Goal: Task Accomplishment & Management: Use online tool/utility

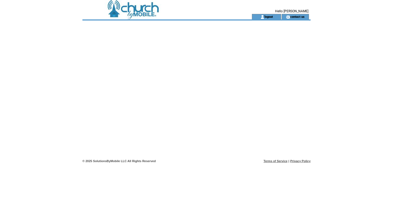
click at [148, 15] on td at bounding box center [157, 16] width 150 height 5
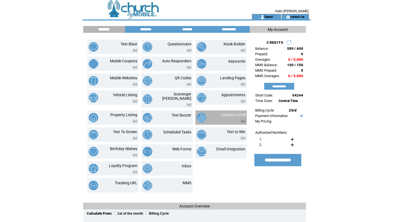
click at [212, 112] on td "Conduct a Poll" at bounding box center [229, 117] width 34 height 10
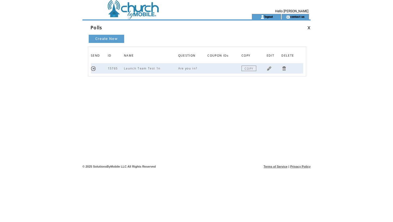
click at [92, 68] on link at bounding box center [93, 68] width 5 height 5
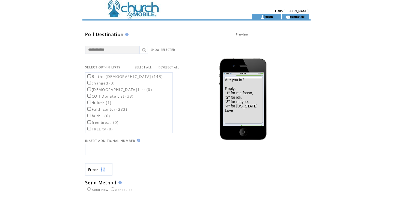
scroll to position [11, 0]
click at [124, 81] on td "[DEMOGRAPHIC_DATA] List (0)" at bounding box center [124, 79] width 77 height 6
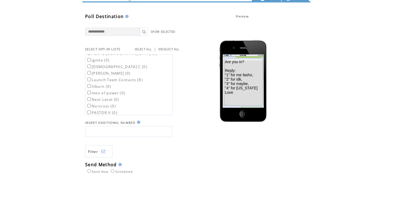
scroll to position [65, 0]
click at [124, 76] on label "Launch Team Contacts (8)" at bounding box center [114, 78] width 56 height 5
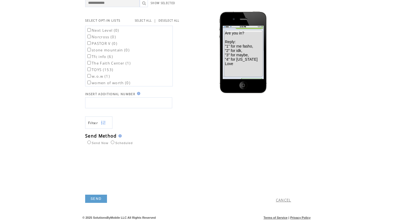
click at [93, 199] on link "SEND" at bounding box center [96, 198] width 22 height 8
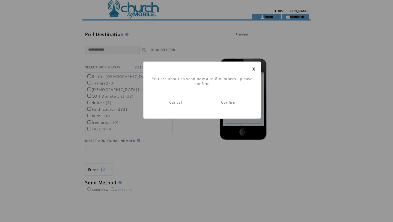
scroll to position [0, 0]
click at [231, 102] on link "Confirm" at bounding box center [229, 102] width 16 height 5
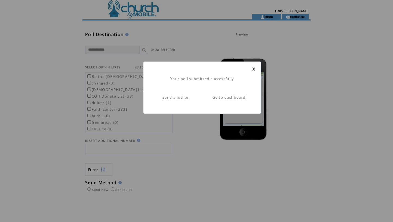
scroll to position [0, 0]
